Goal: Transaction & Acquisition: Purchase product/service

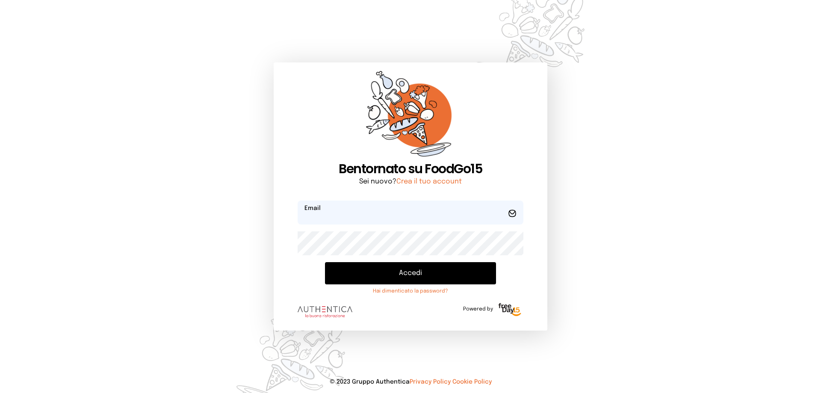
type input "**********"
click at [386, 275] on button "Accedi" at bounding box center [410, 273] width 171 height 22
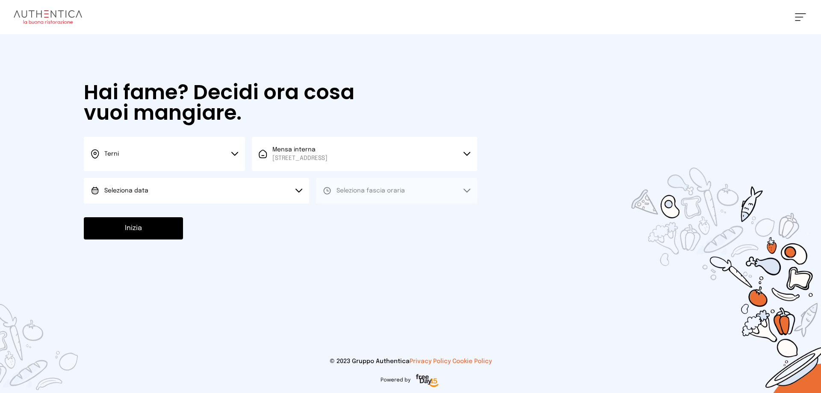
click at [219, 191] on button "Seleziona data" at bounding box center [196, 191] width 225 height 26
click at [199, 214] on li "[DATE], [DATE]" at bounding box center [196, 215] width 225 height 22
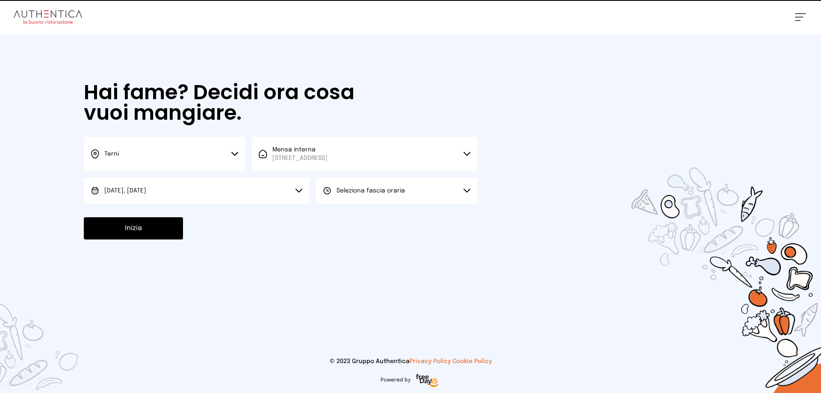
click at [347, 195] on span "Seleziona fascia oraria" at bounding box center [371, 191] width 68 height 9
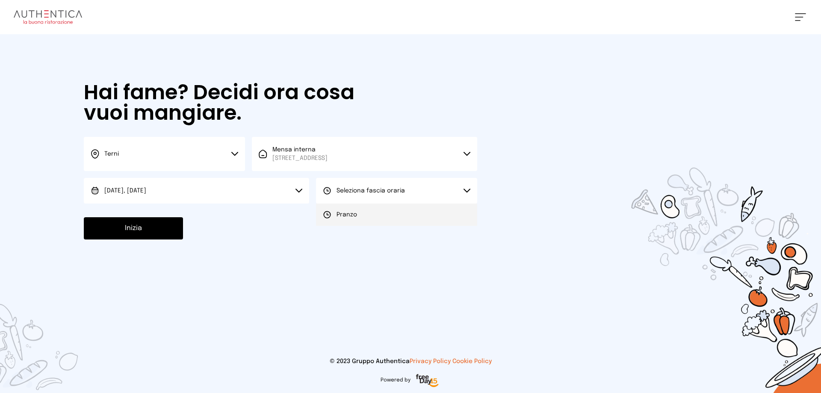
click at [341, 217] on span "Pranzo" at bounding box center [347, 214] width 21 height 9
click at [151, 228] on button "Inizia" at bounding box center [133, 228] width 99 height 22
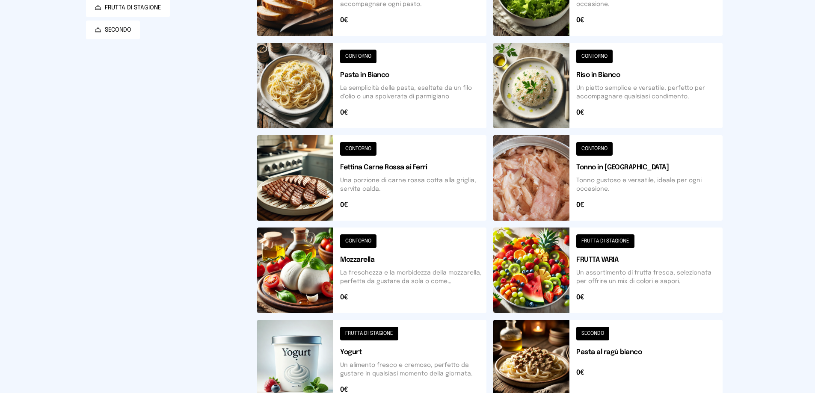
scroll to position [7, 0]
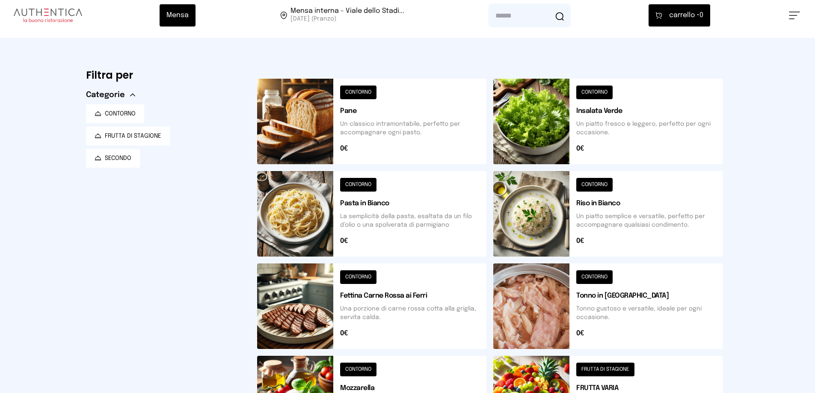
click at [354, 92] on button at bounding box center [371, 122] width 229 height 86
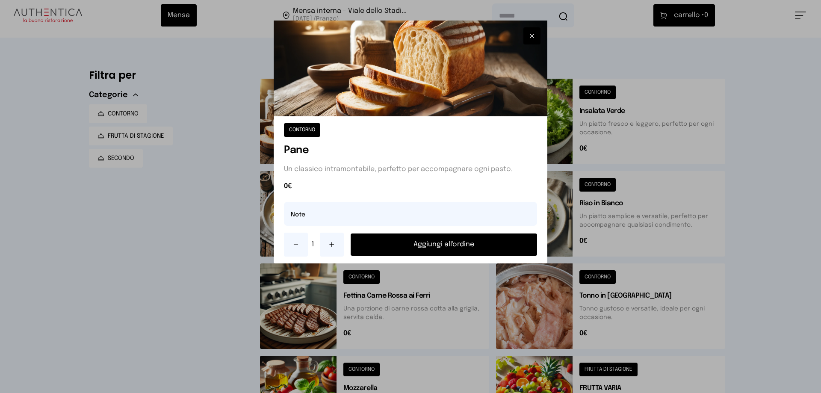
click at [415, 244] on button "Aggiungi all'ordine" at bounding box center [444, 245] width 187 height 22
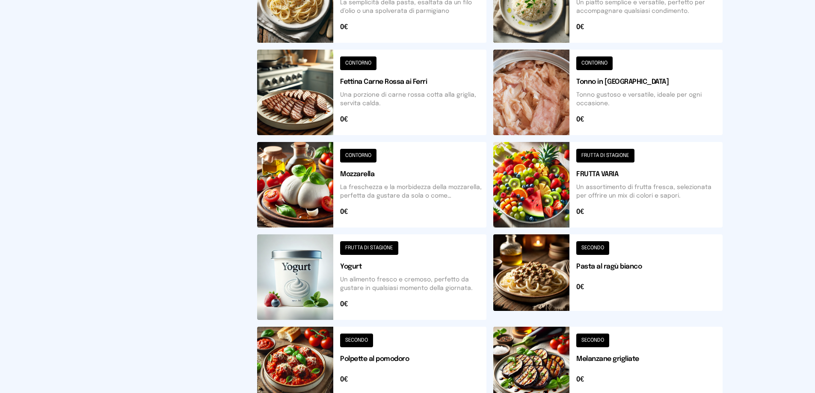
scroll to position [306, 0]
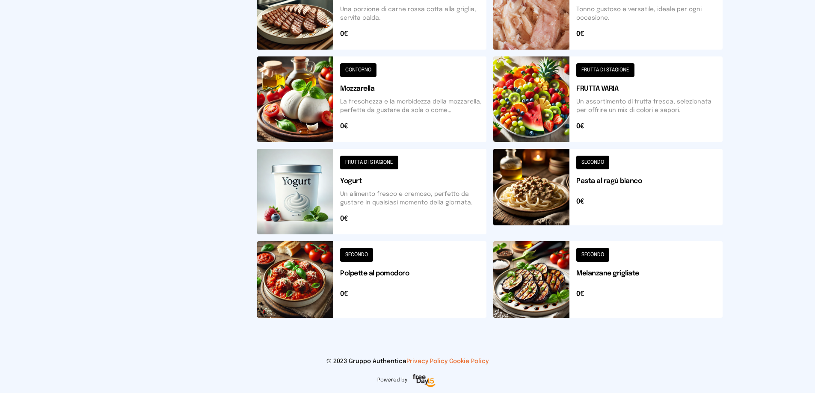
click at [363, 255] on button at bounding box center [371, 279] width 229 height 77
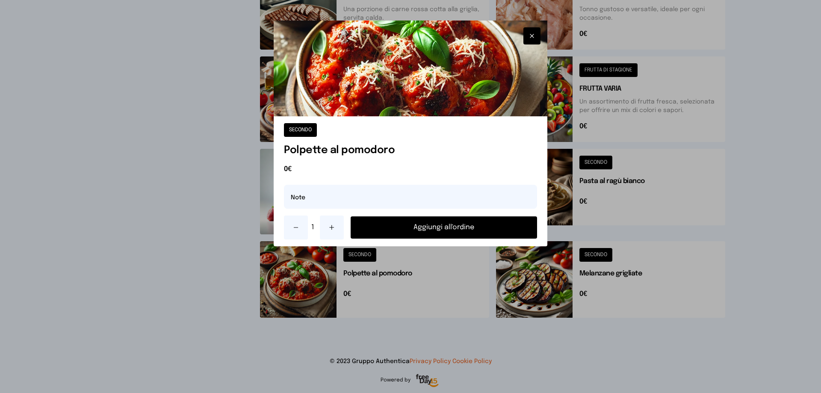
click at [392, 227] on button "Aggiungi all'ordine" at bounding box center [444, 227] width 187 height 22
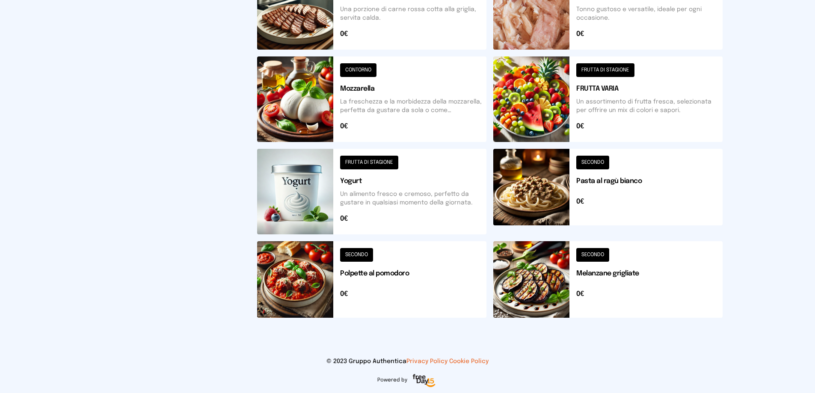
click at [597, 256] on button at bounding box center [607, 279] width 229 height 77
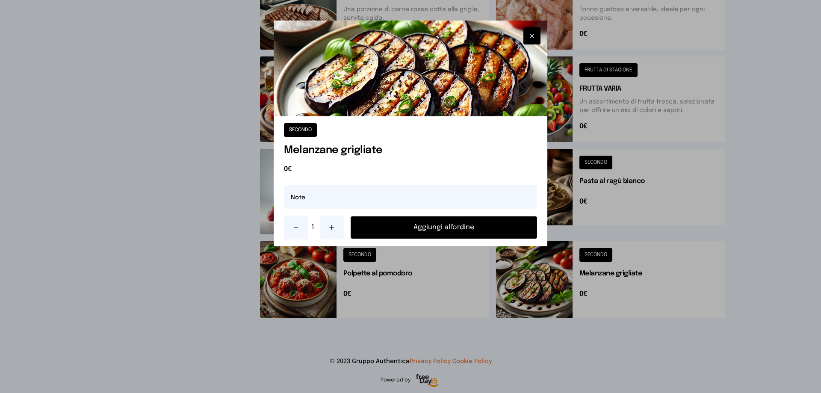
click at [479, 230] on button "Aggiungi all'ordine" at bounding box center [444, 227] width 187 height 22
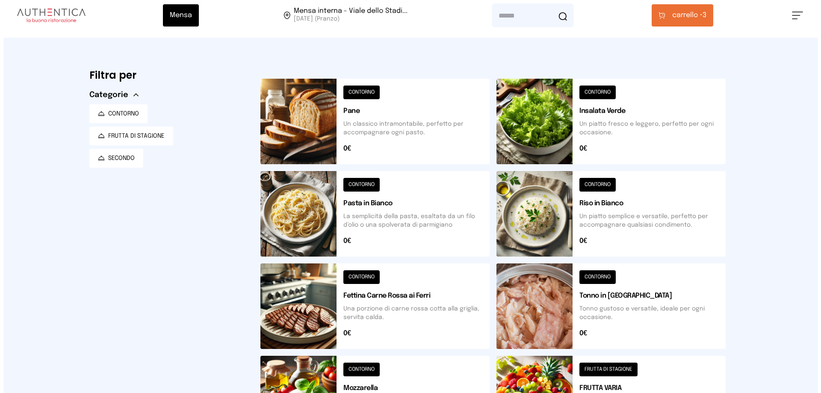
scroll to position [0, 0]
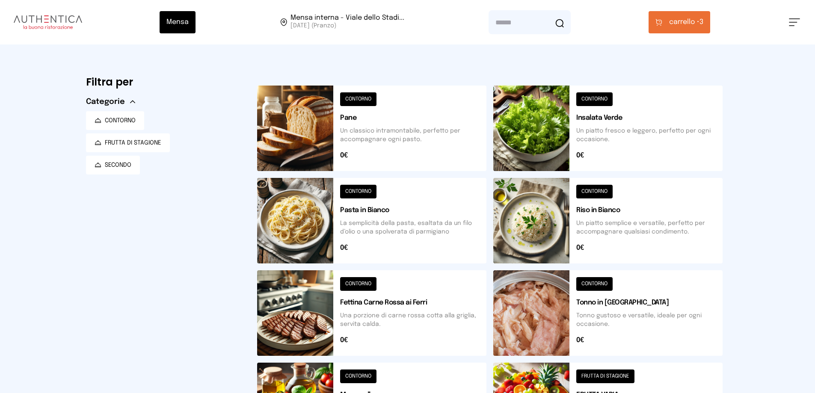
click at [678, 26] on span "carrello •" at bounding box center [684, 22] width 30 height 10
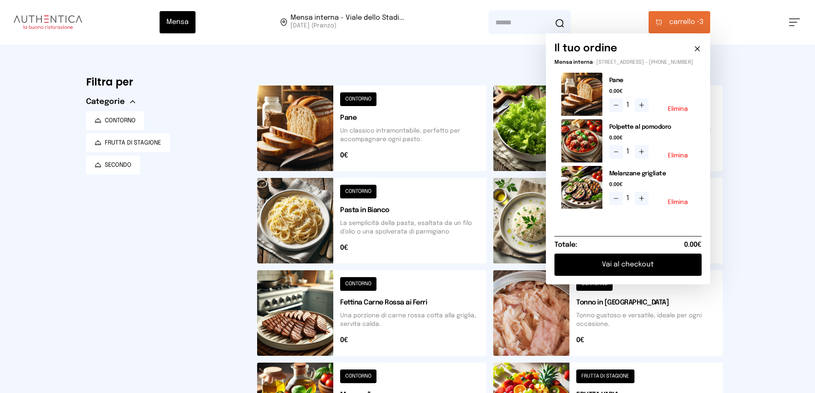
click at [618, 275] on button "Vai al checkout" at bounding box center [627, 265] width 147 height 22
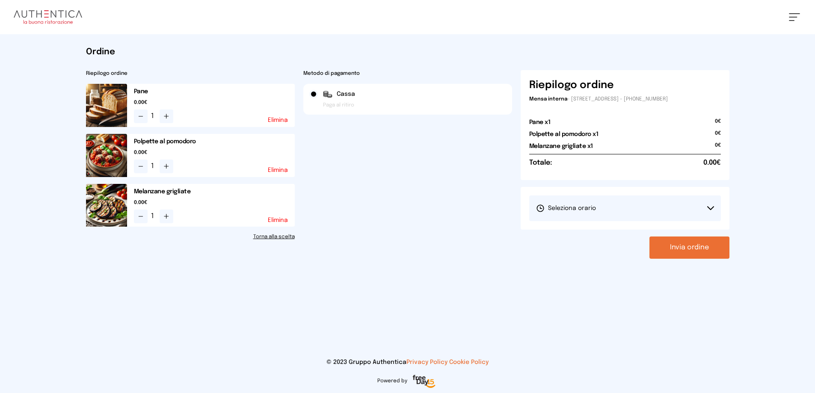
click at [678, 248] on button "Invia ordine" at bounding box center [689, 248] width 80 height 22
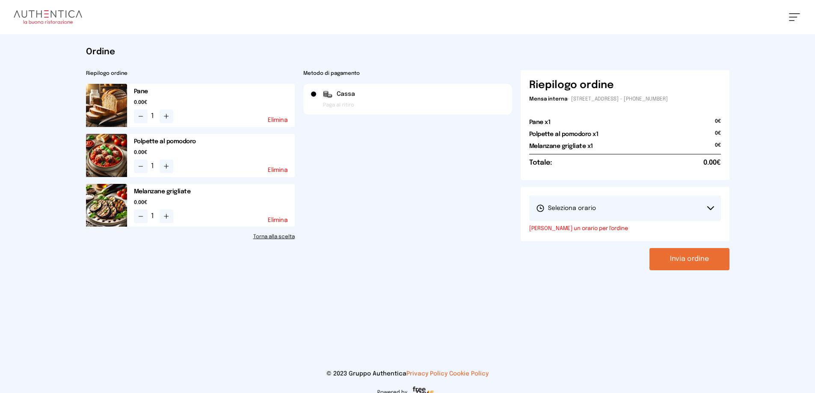
click at [597, 203] on button "Seleziona orario" at bounding box center [625, 208] width 192 height 26
click at [591, 230] on span "1° Turno (13:00 - 15:00)" at bounding box center [568, 232] width 65 height 9
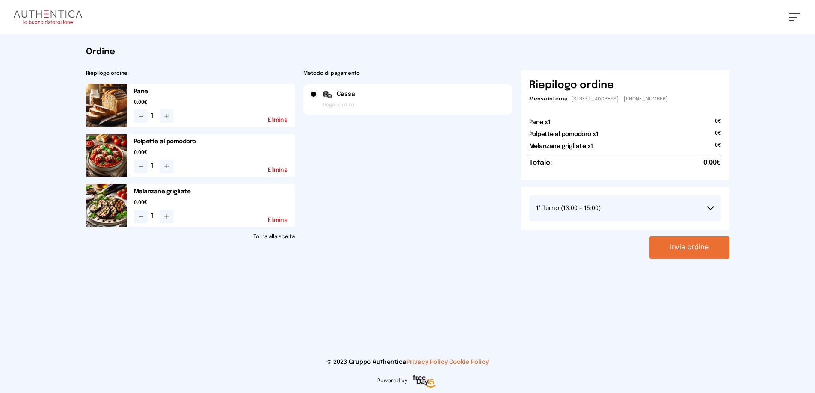
click at [688, 252] on button "Invia ordine" at bounding box center [689, 248] width 80 height 22
